Goal: Find contact information: Find contact information

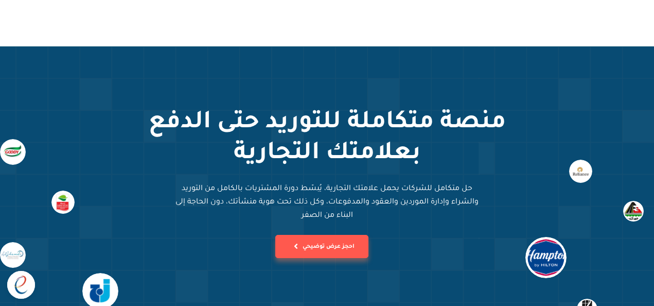
scroll to position [1081, 0]
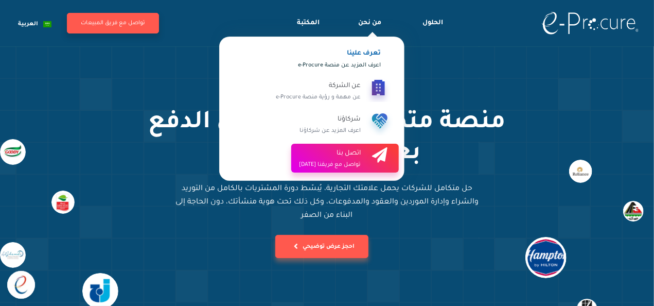
click at [348, 153] on div "اتصل بنا" at bounding box center [330, 153] width 62 height 12
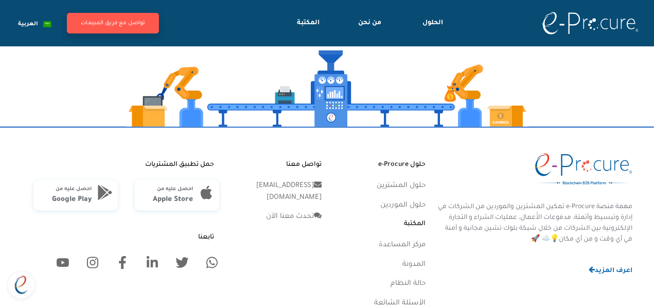
scroll to position [510, 0]
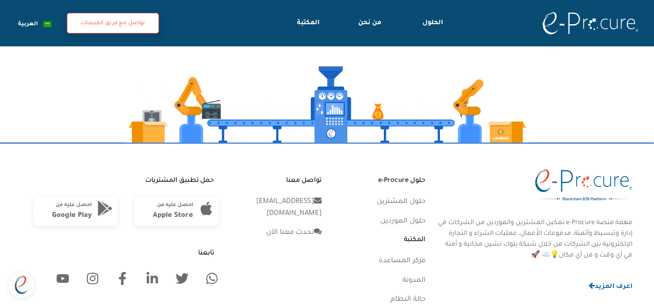
click at [105, 23] on button "تواصل مع فريق المبيعات" at bounding box center [113, 23] width 92 height 21
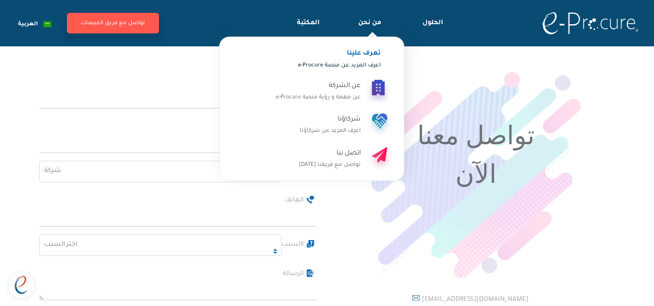
click at [374, 37] on div "تعرف علينا اعرف المزيد عن منصة e-Procure عن الشركة عن مهمة و رؤية منصة e-Procur…" at bounding box center [311, 109] width 185 height 144
click at [360, 26] on div "من نحن" at bounding box center [369, 29] width 23 height 23
click at [364, 29] on div "من نحن" at bounding box center [369, 29] width 23 height 23
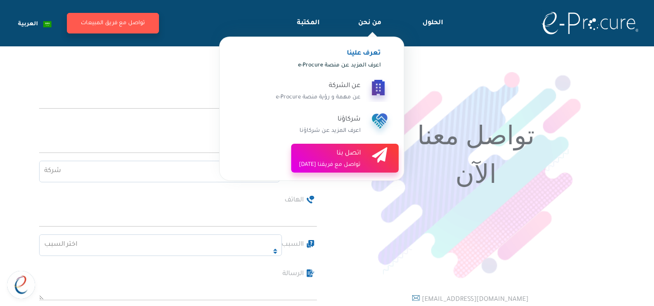
click at [363, 159] on link "اتصل بنا تواصل مع فريقنا [DATE]" at bounding box center [345, 158] width 108 height 29
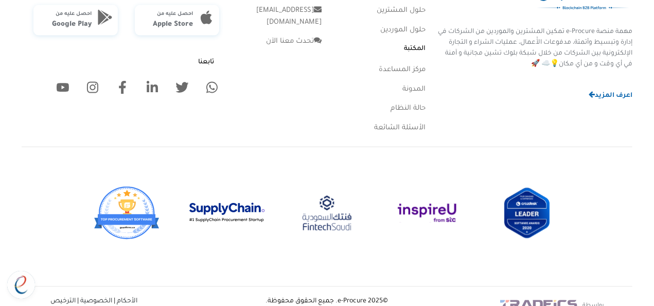
scroll to position [763, 0]
